Goal: Task Accomplishment & Management: Manage account settings

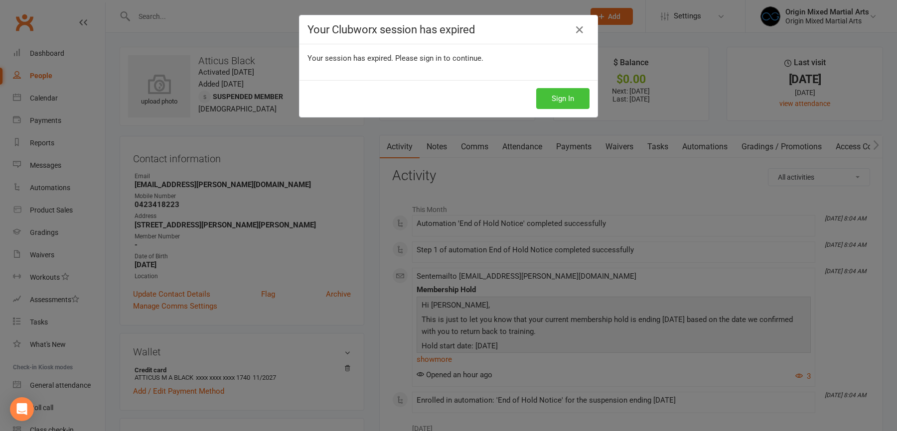
click at [566, 100] on button "Sign In" at bounding box center [562, 98] width 53 height 21
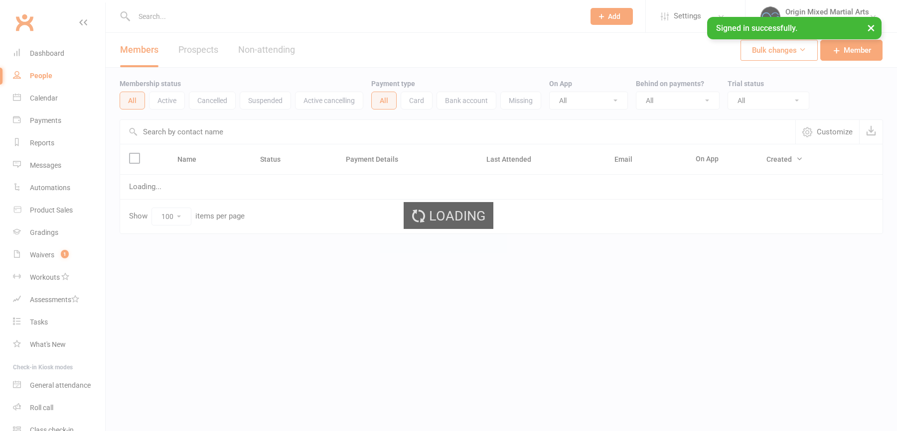
select select "100"
click at [45, 256] on div "Waivers" at bounding box center [42, 255] width 24 height 8
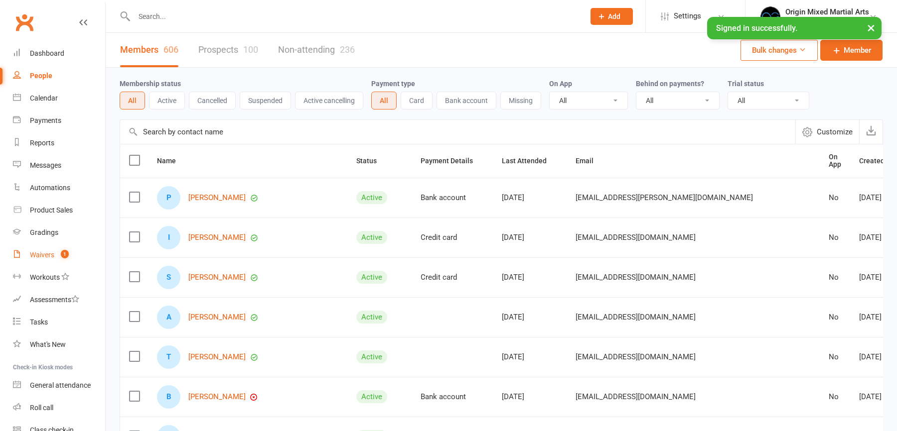
click at [45, 256] on div "Waivers" at bounding box center [42, 255] width 24 height 8
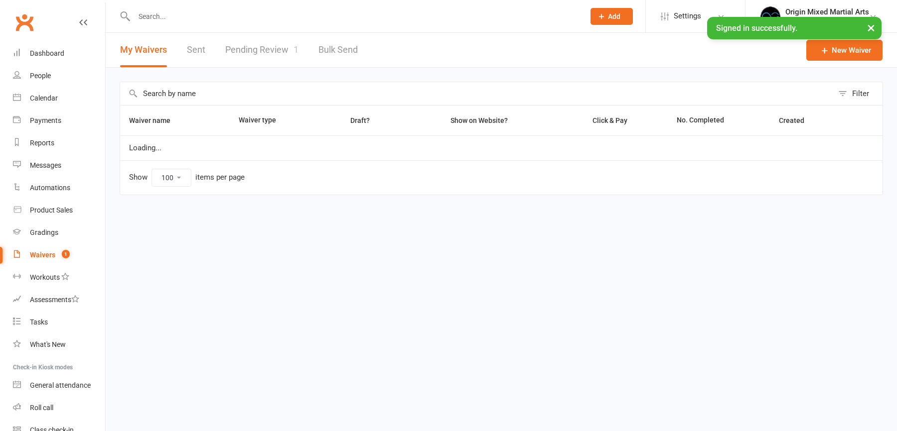
click at [254, 53] on link "Pending Review 1" at bounding box center [261, 50] width 73 height 34
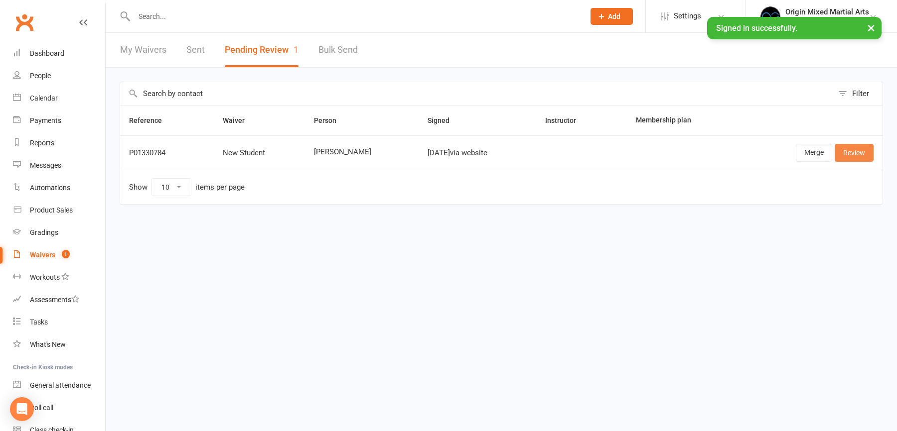
click at [850, 151] on link "Review" at bounding box center [853, 153] width 39 height 18
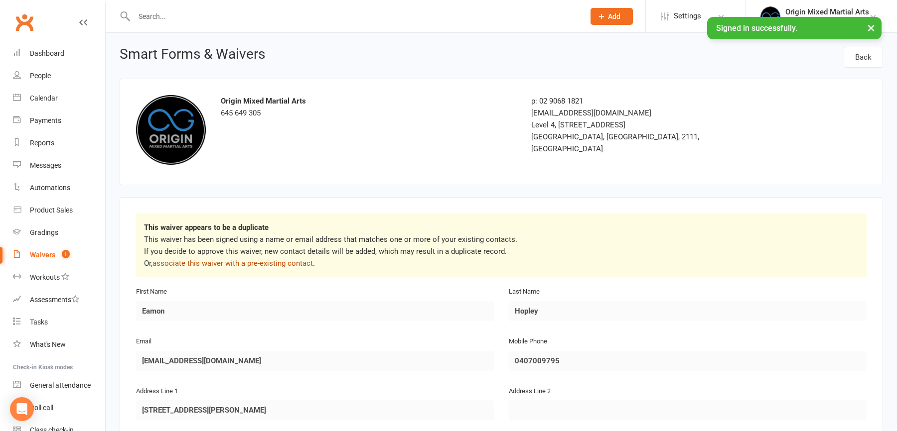
click at [254, 262] on link "associate this waiver with a pre-existing contact" at bounding box center [232, 263] width 160 height 9
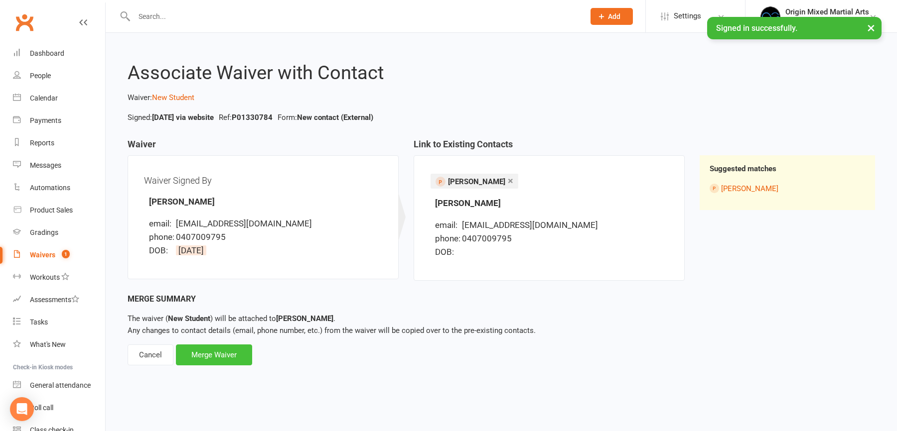
click at [212, 353] on div "Merge Waiver" at bounding box center [214, 355] width 76 height 21
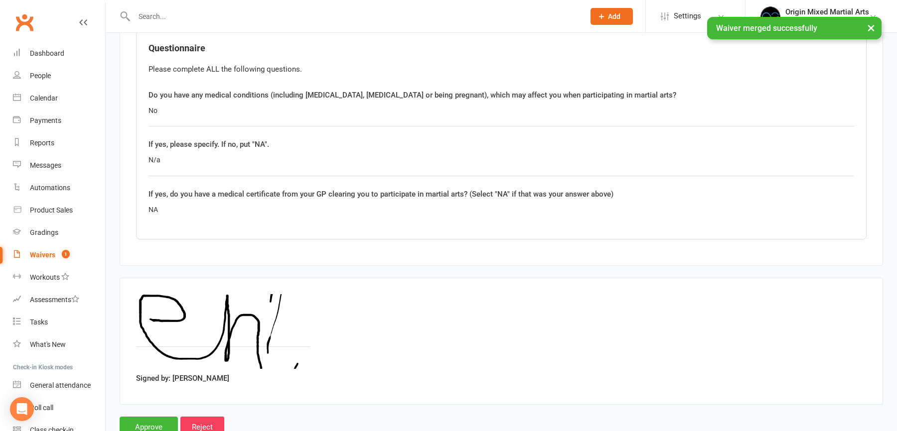
scroll to position [747, 0]
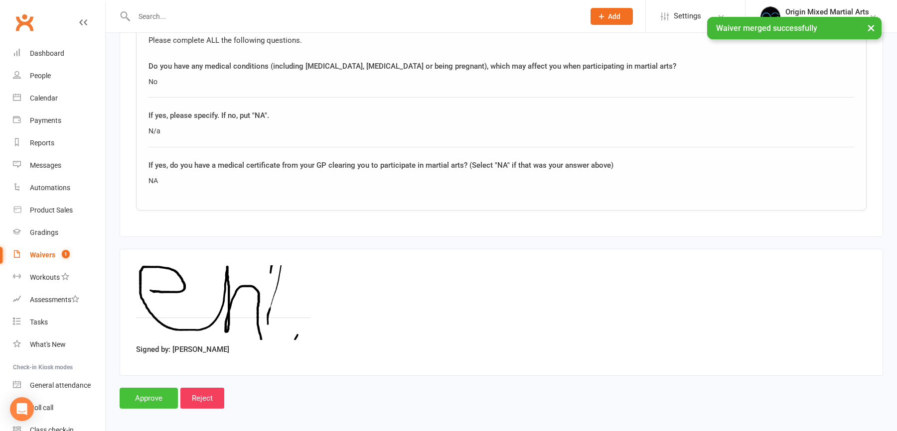
click at [157, 388] on input "Approve" at bounding box center [149, 398] width 58 height 21
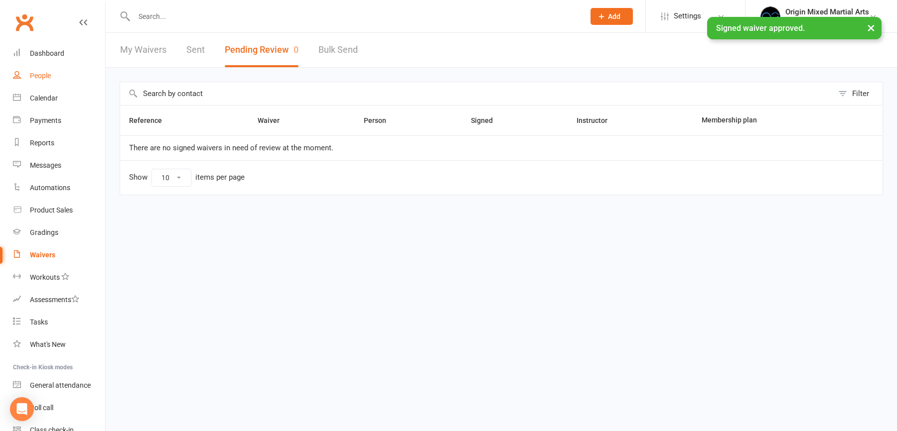
click at [39, 73] on div "People" at bounding box center [40, 76] width 21 height 8
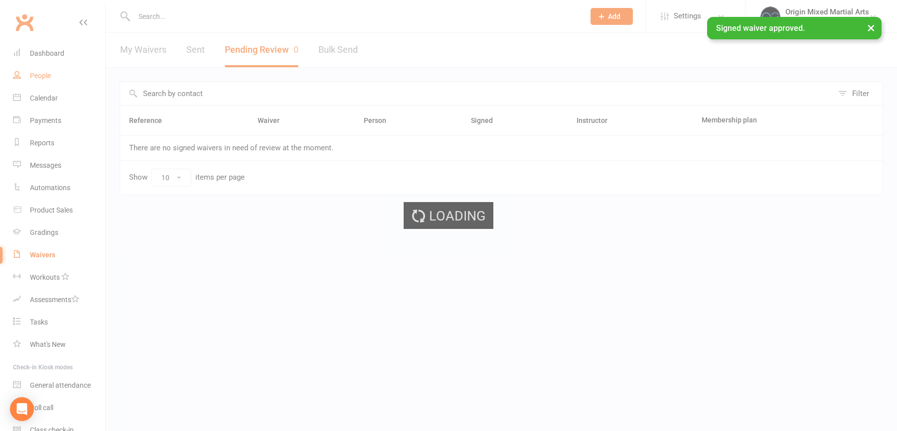
select select "100"
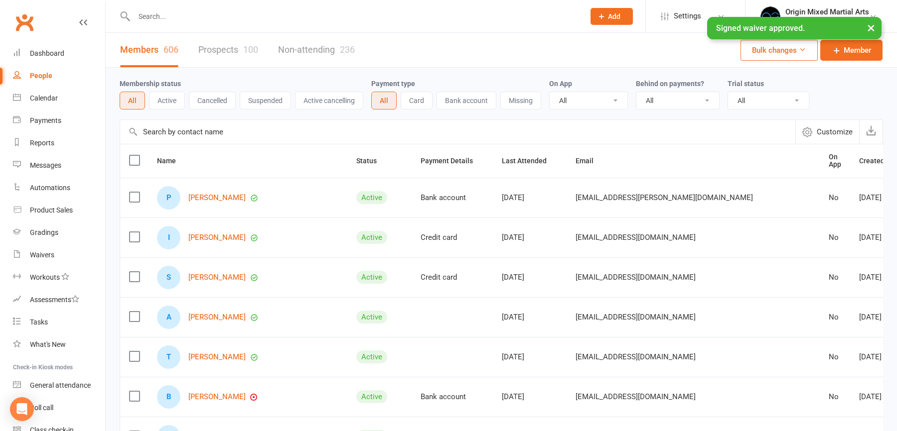
click at [246, 46] on div "100" at bounding box center [250, 49] width 15 height 10
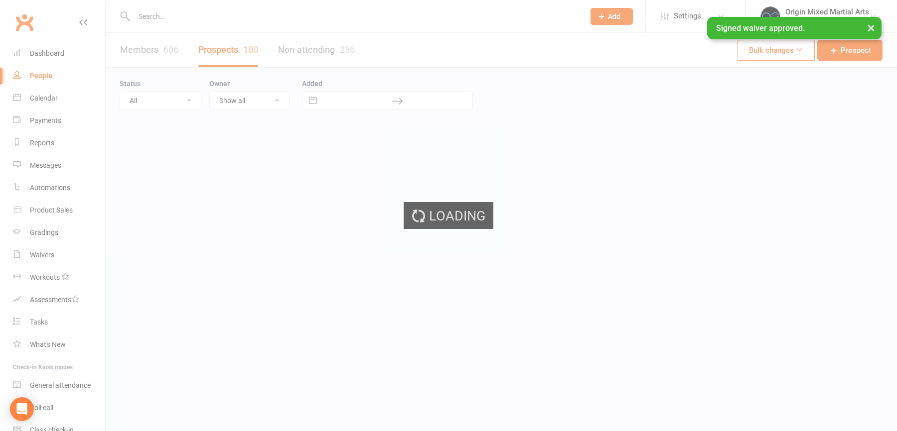
select select "100"
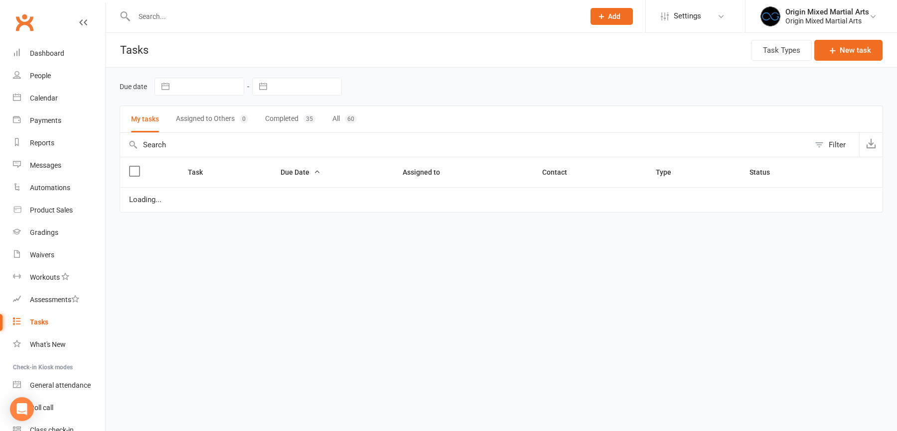
select select "started"
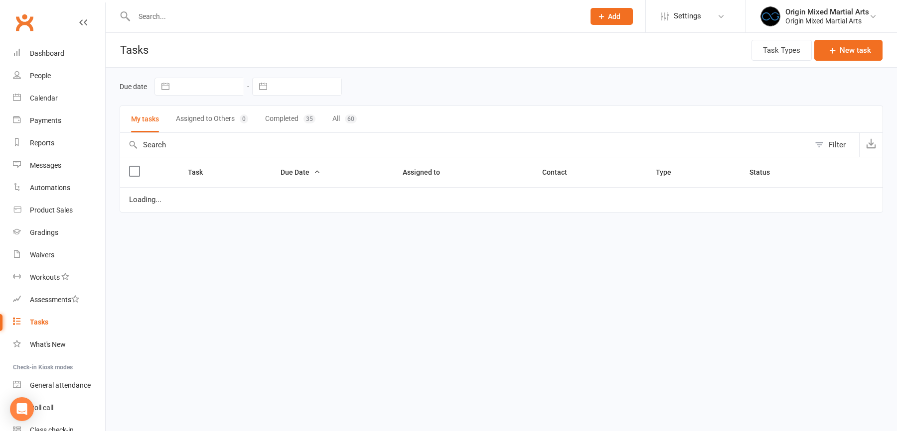
select select "started"
select select "waiting"
select select "started"
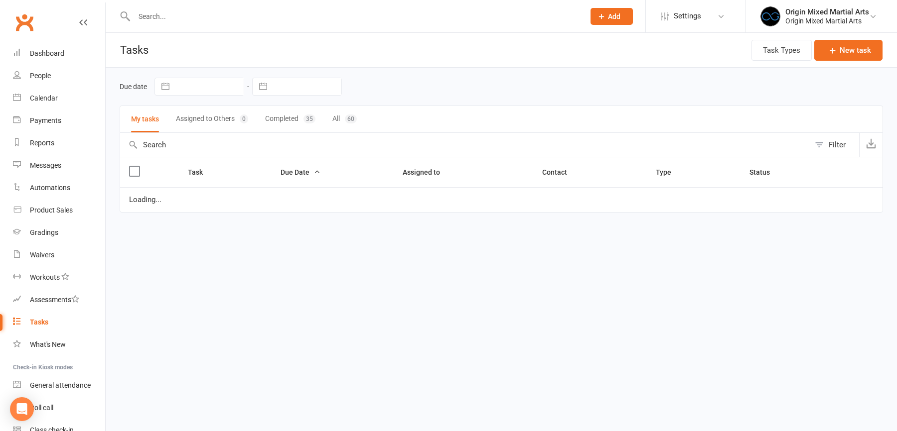
select select "started"
select select "waiting"
select select "started"
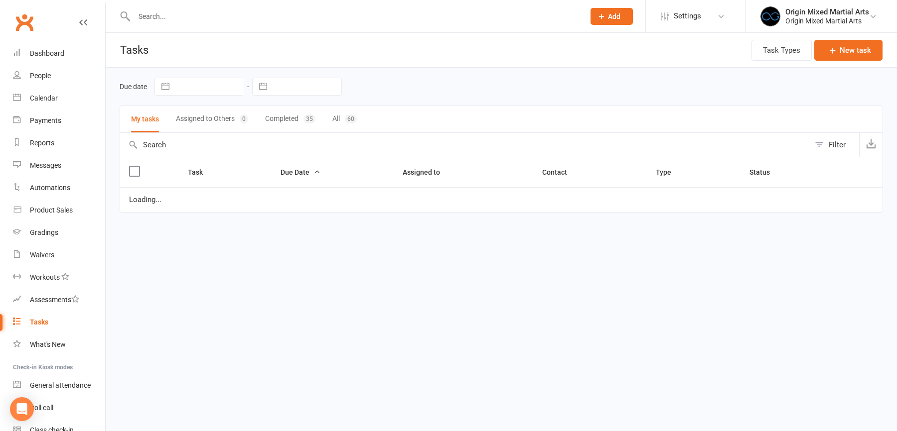
select select "waiting"
select select "started"
select select "waiting"
select select "started"
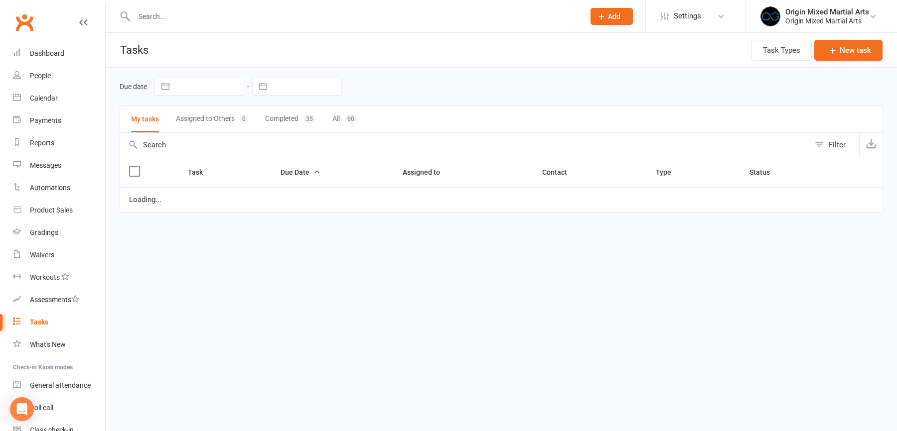
select select "started"
select select "waiting"
